Goal: Transaction & Acquisition: Purchase product/service

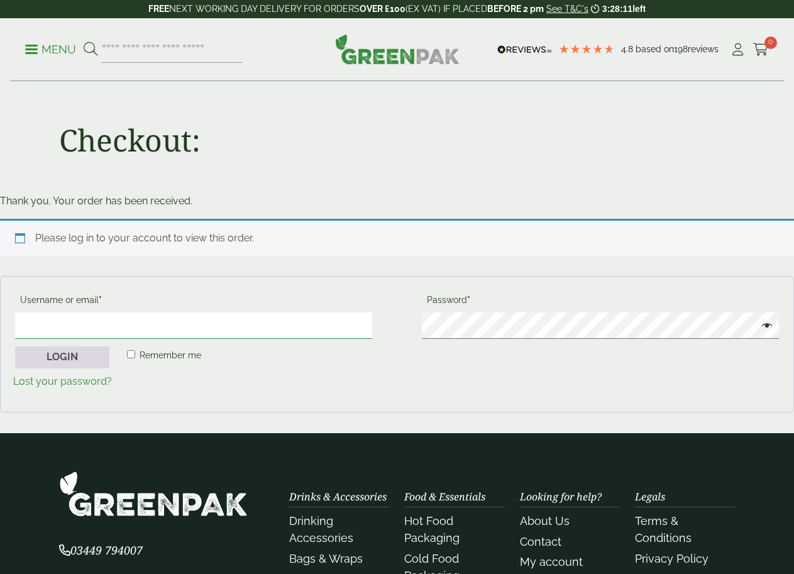
type input "**********"
click at [63, 360] on button "Login" at bounding box center [62, 357] width 94 height 23
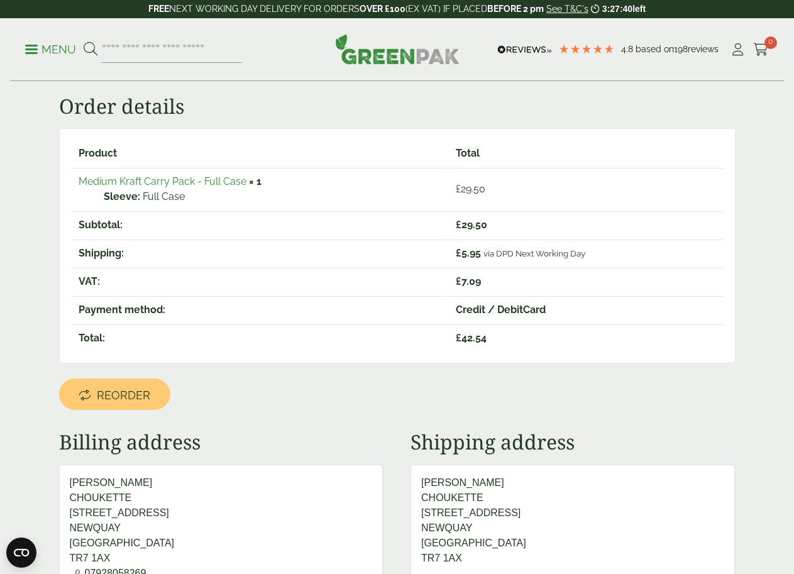
scroll to position [189, 0]
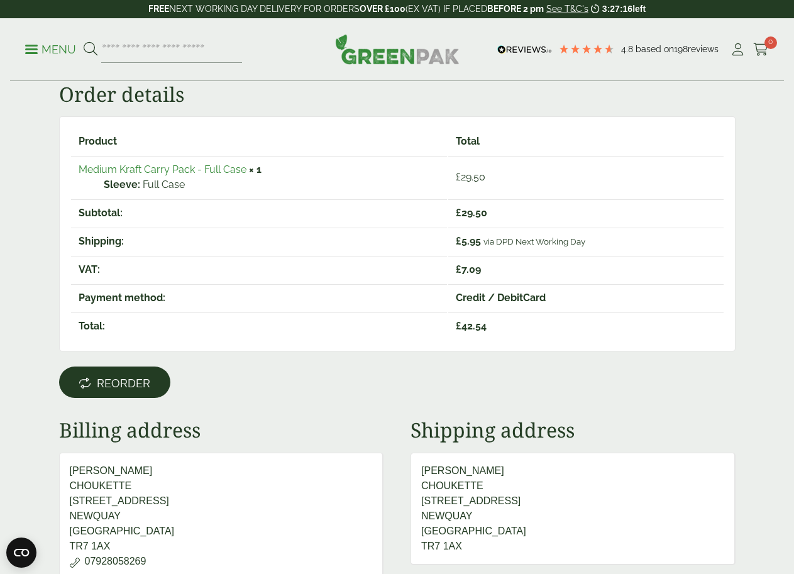
click at [145, 388] on span "Reorder" at bounding box center [123, 383] width 53 height 14
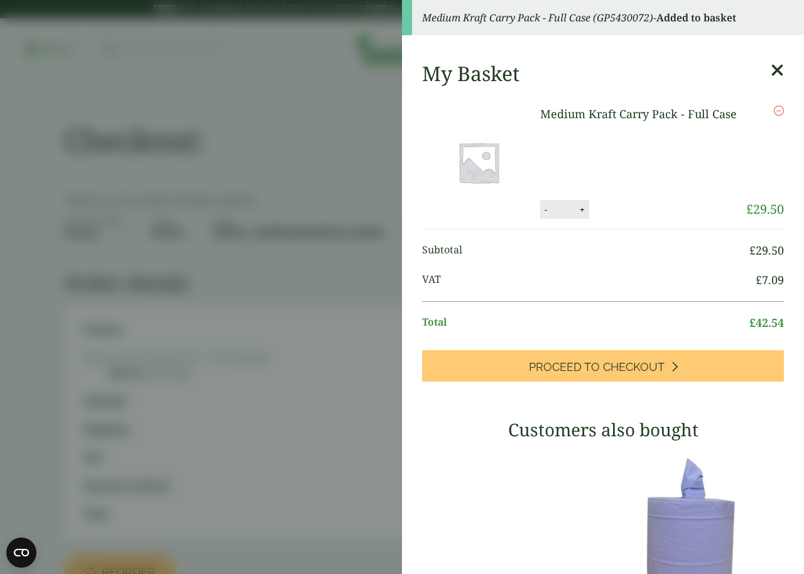
click at [771, 70] on icon at bounding box center [777, 71] width 13 height 18
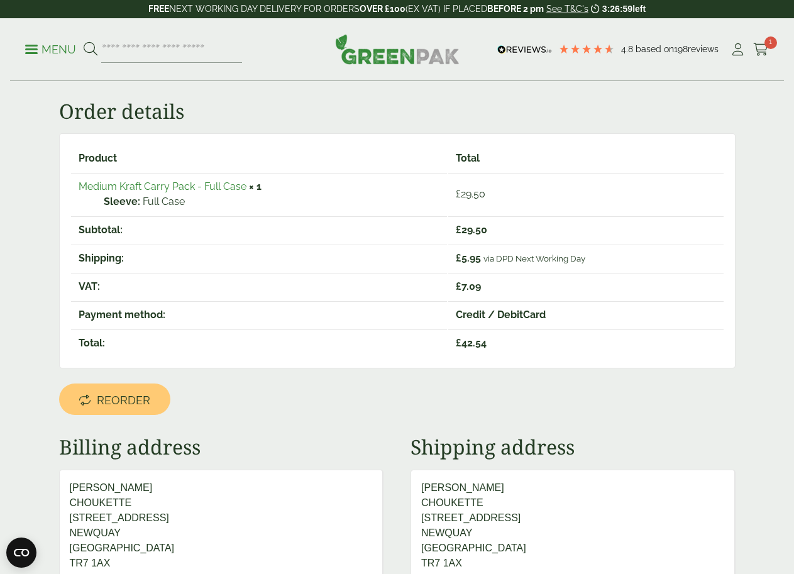
scroll to position [170, 0]
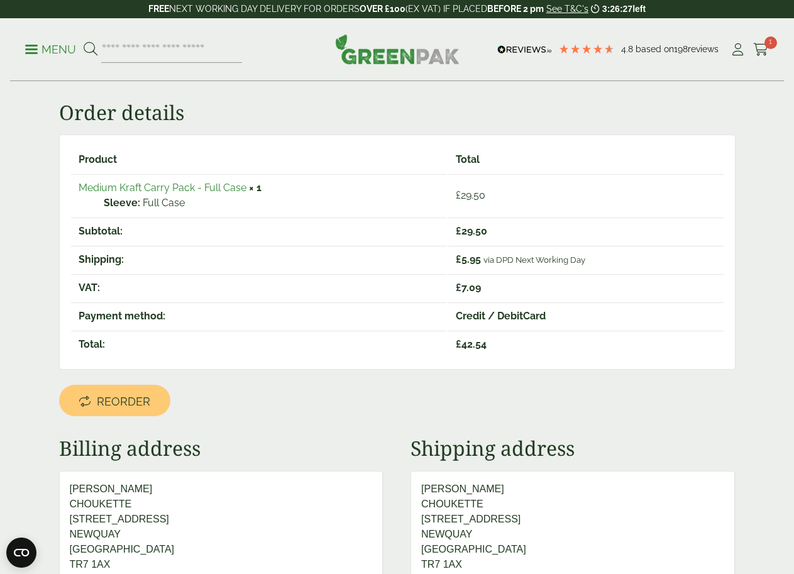
click at [156, 402] on link "Reorder" at bounding box center [114, 400] width 111 height 31
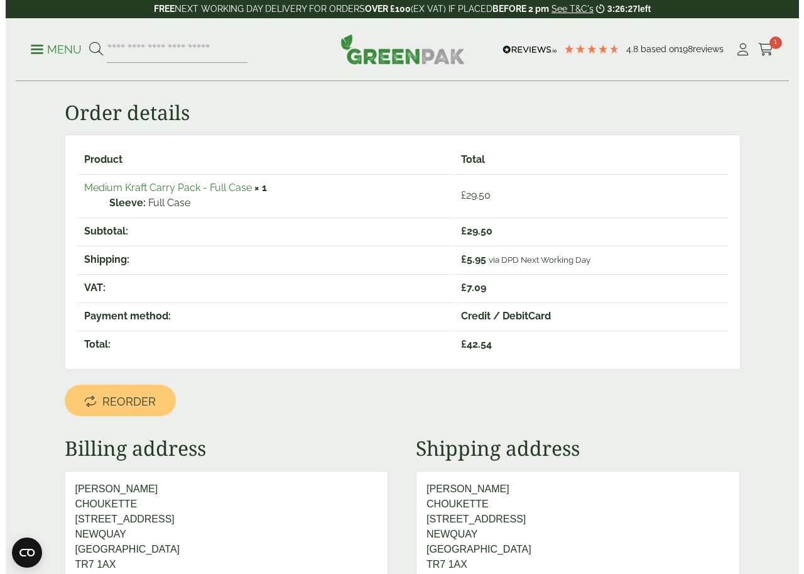
scroll to position [0, 0]
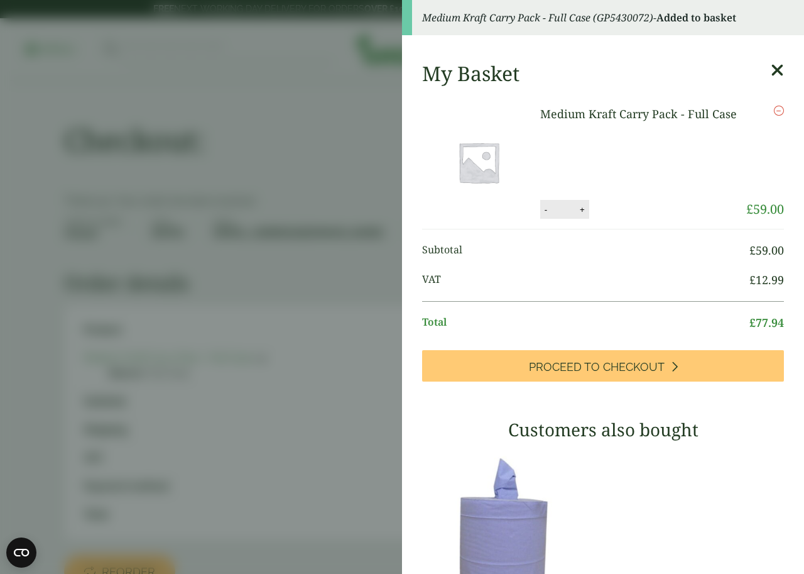
click at [541, 214] on div "- * +" at bounding box center [565, 209] width 49 height 19
click at [541, 209] on button "-" at bounding box center [546, 209] width 10 height 11
type input "*"
click at [608, 200] on button "Update" at bounding box center [623, 209] width 63 height 19
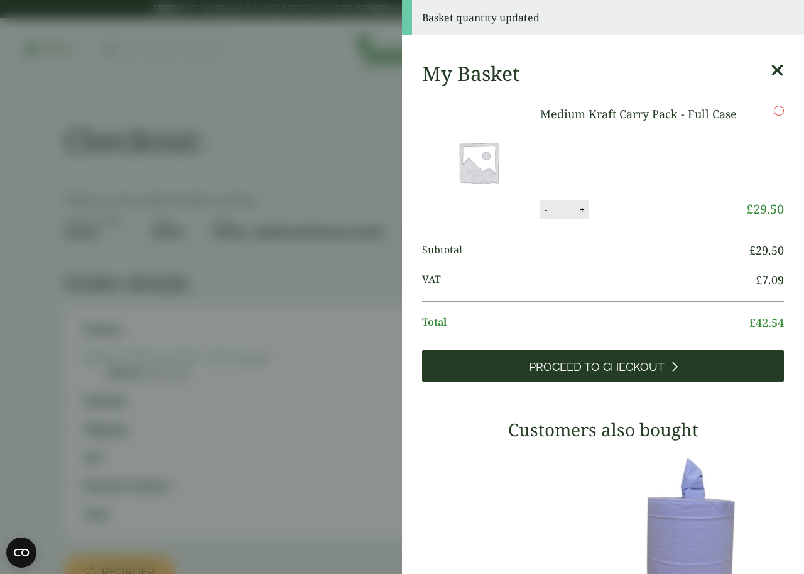
click at [727, 370] on link "Proceed to Checkout" at bounding box center [603, 365] width 362 height 31
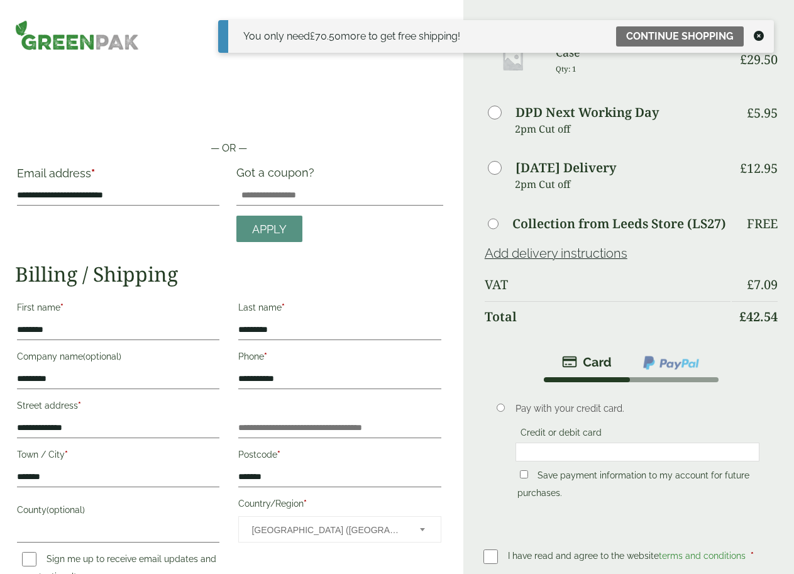
click at [757, 35] on icon at bounding box center [759, 36] width 10 height 10
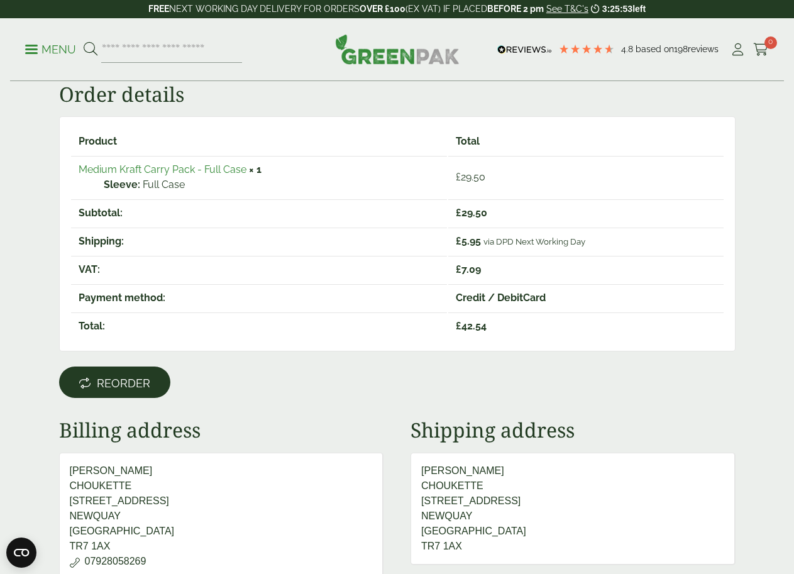
click at [142, 382] on span "Reorder" at bounding box center [123, 383] width 53 height 14
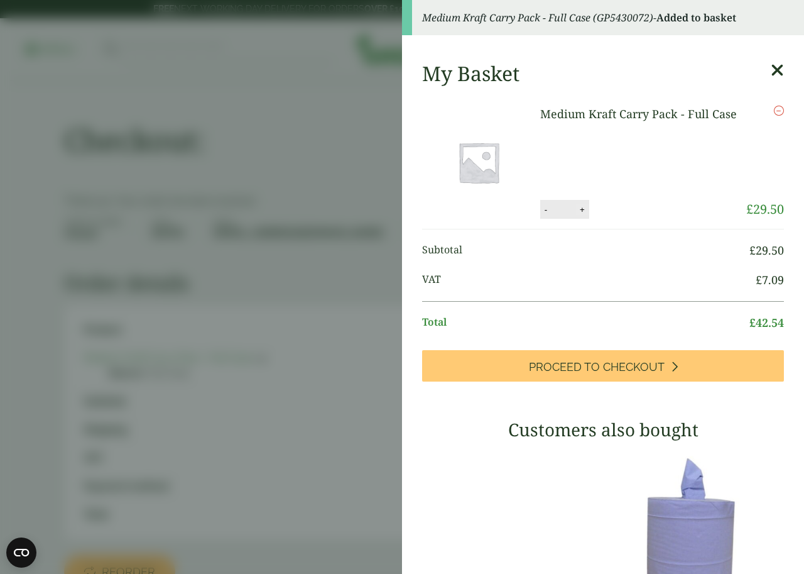
click at [578, 210] on button "+" at bounding box center [582, 209] width 13 height 11
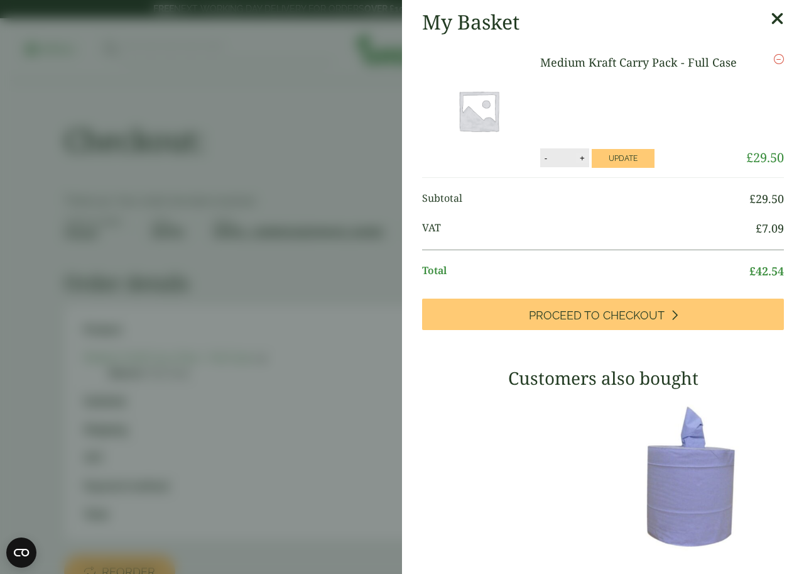
click at [576, 153] on button "+" at bounding box center [582, 158] width 13 height 11
type input "*"
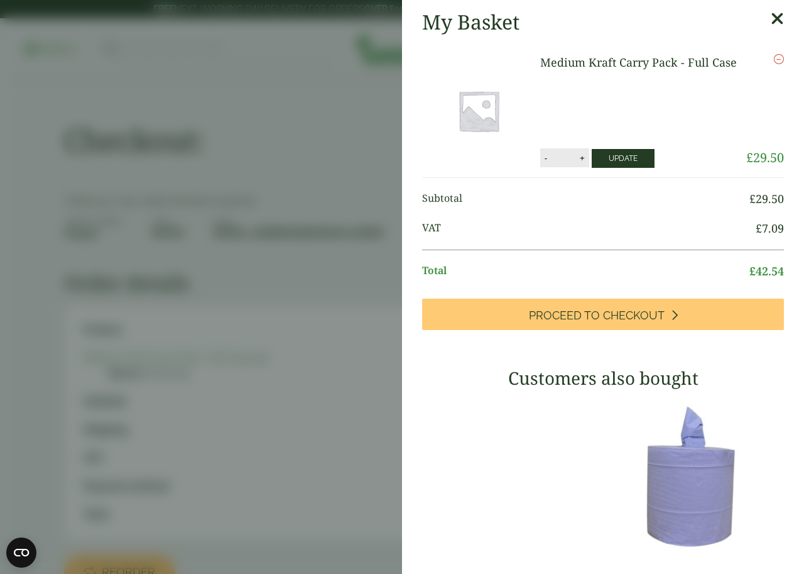
click at [625, 155] on button "Update" at bounding box center [623, 158] width 63 height 19
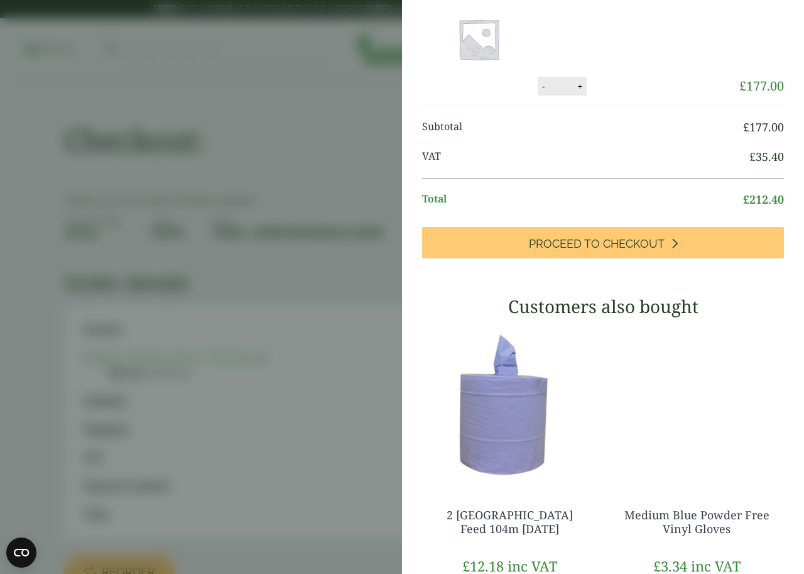
scroll to position [126, 0]
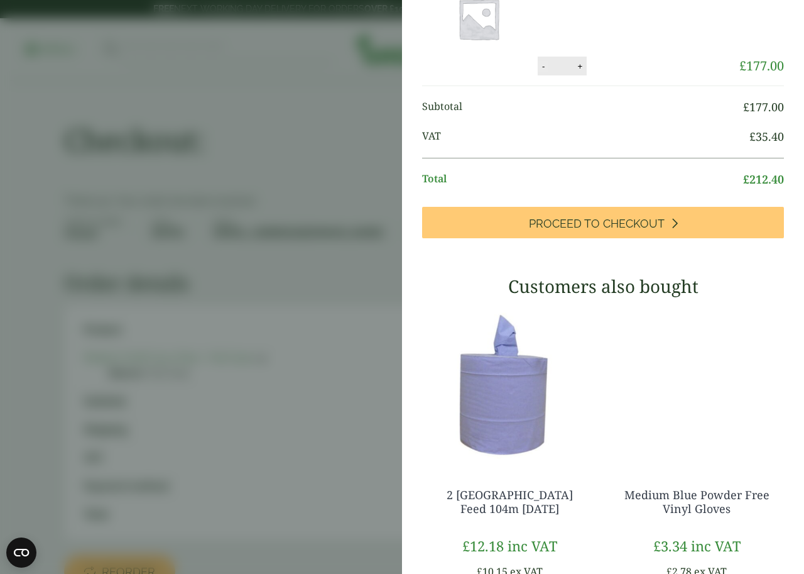
click at [539, 72] on button "-" at bounding box center [544, 66] width 10 height 11
type input "*"
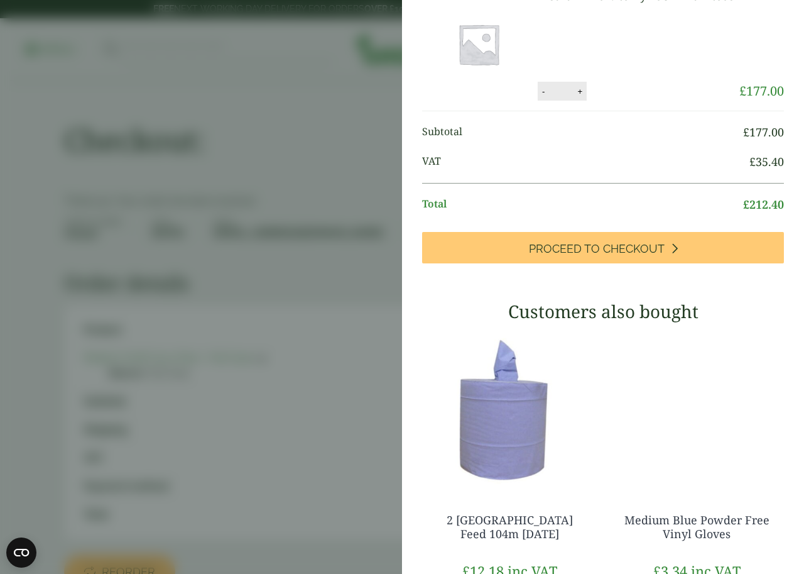
scroll to position [74, 0]
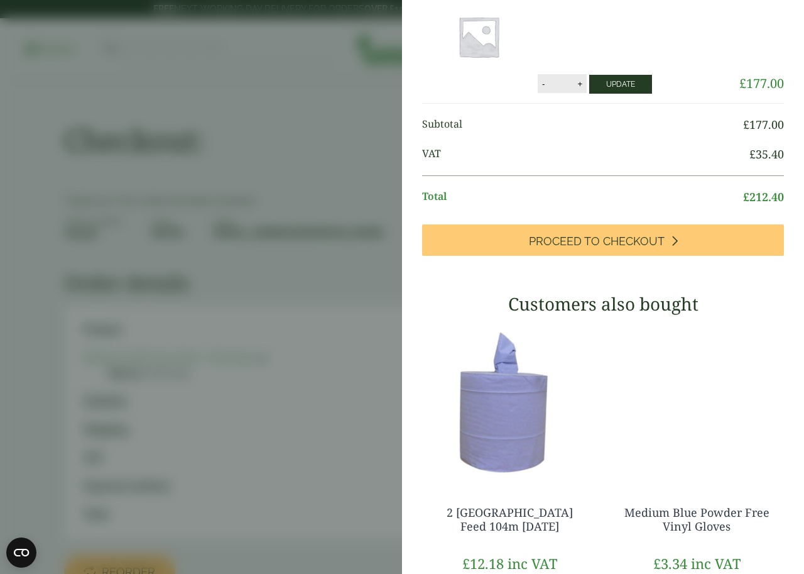
click at [597, 75] on button "Update" at bounding box center [621, 84] width 63 height 19
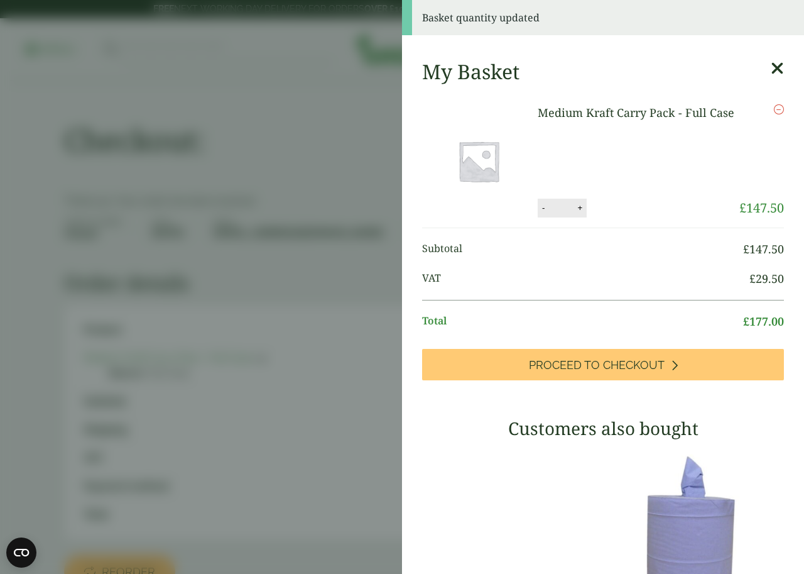
scroll to position [0, 0]
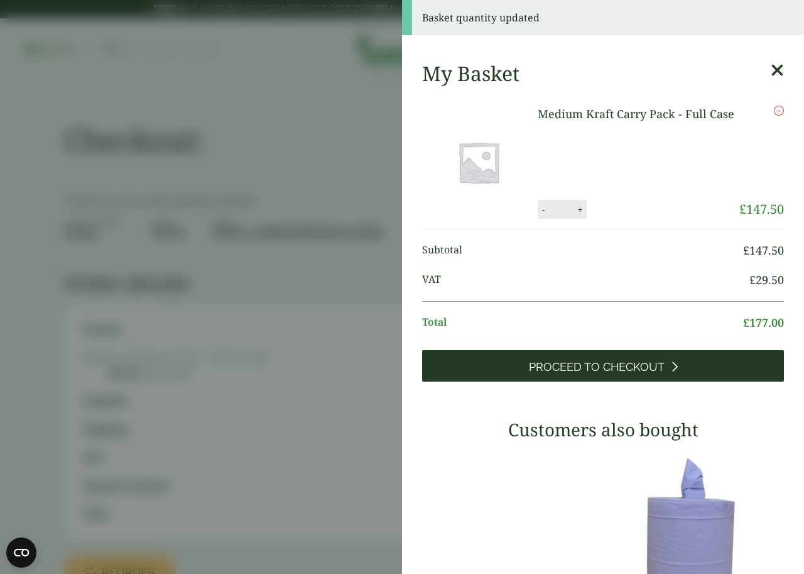
click at [671, 361] on icon at bounding box center [674, 366] width 7 height 11
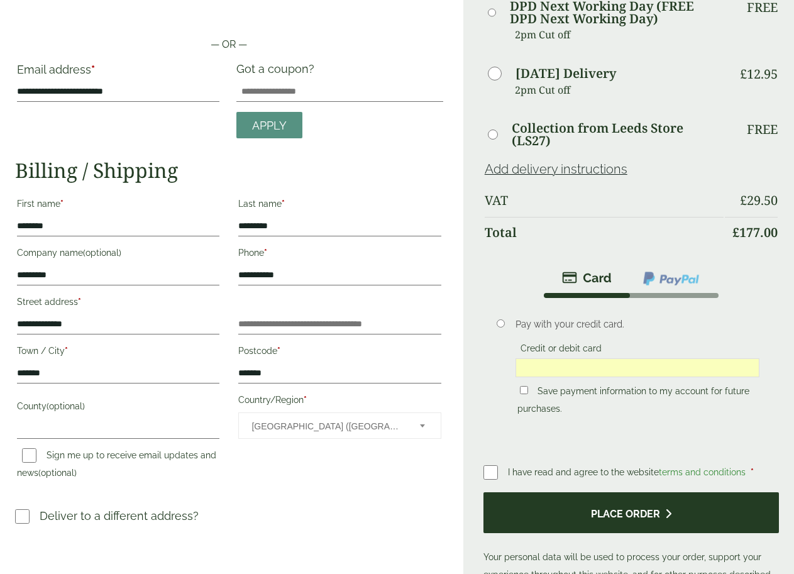
scroll to position [126, 0]
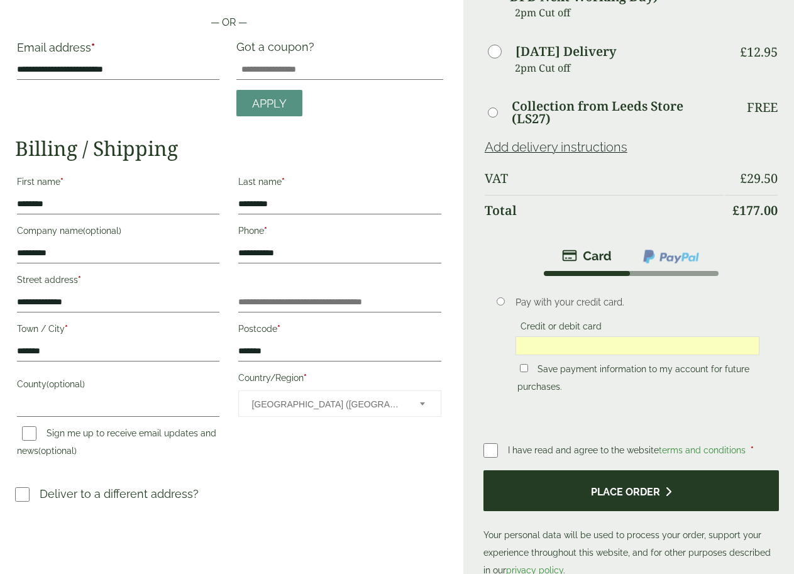
click at [646, 506] on button "Place order" at bounding box center [630, 490] width 295 height 41
